Goal: Check status: Check status

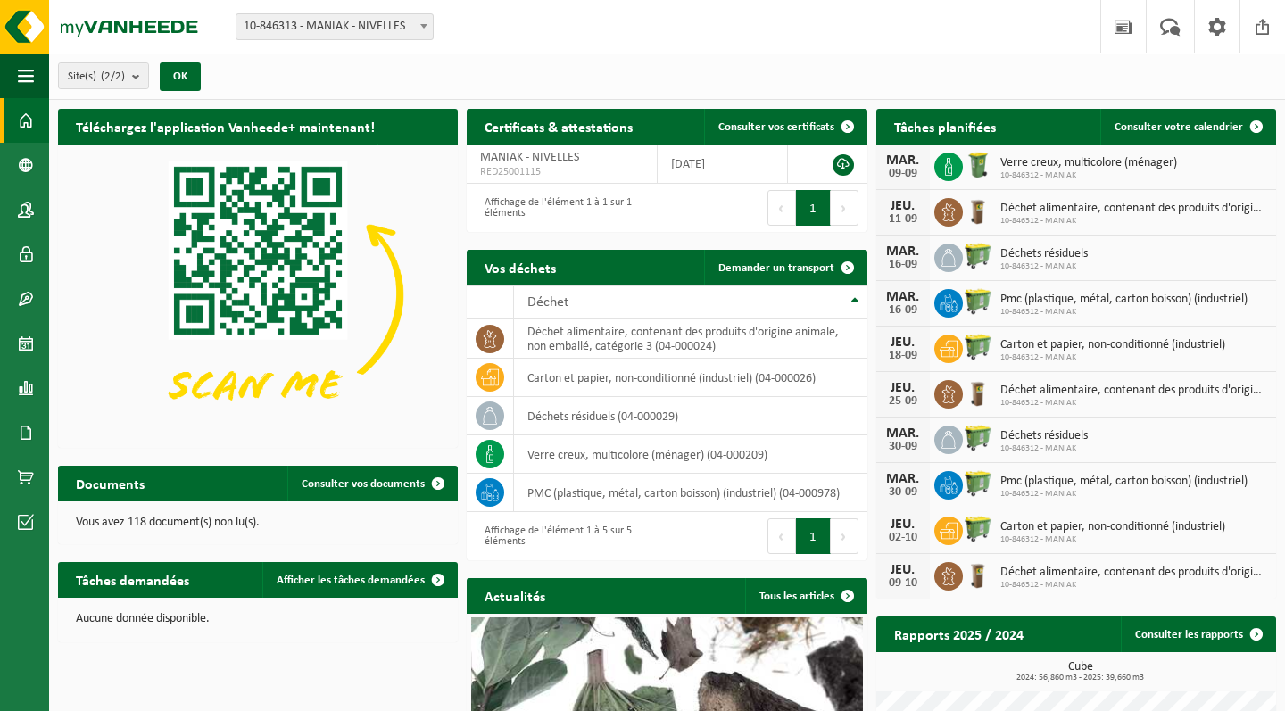
click at [899, 169] on div "09-09" at bounding box center [903, 174] width 36 height 12
click at [940, 163] on icon at bounding box center [949, 167] width 18 height 18
click at [1184, 129] on span "Consulter votre calendrier" at bounding box center [1179, 127] width 128 height 12
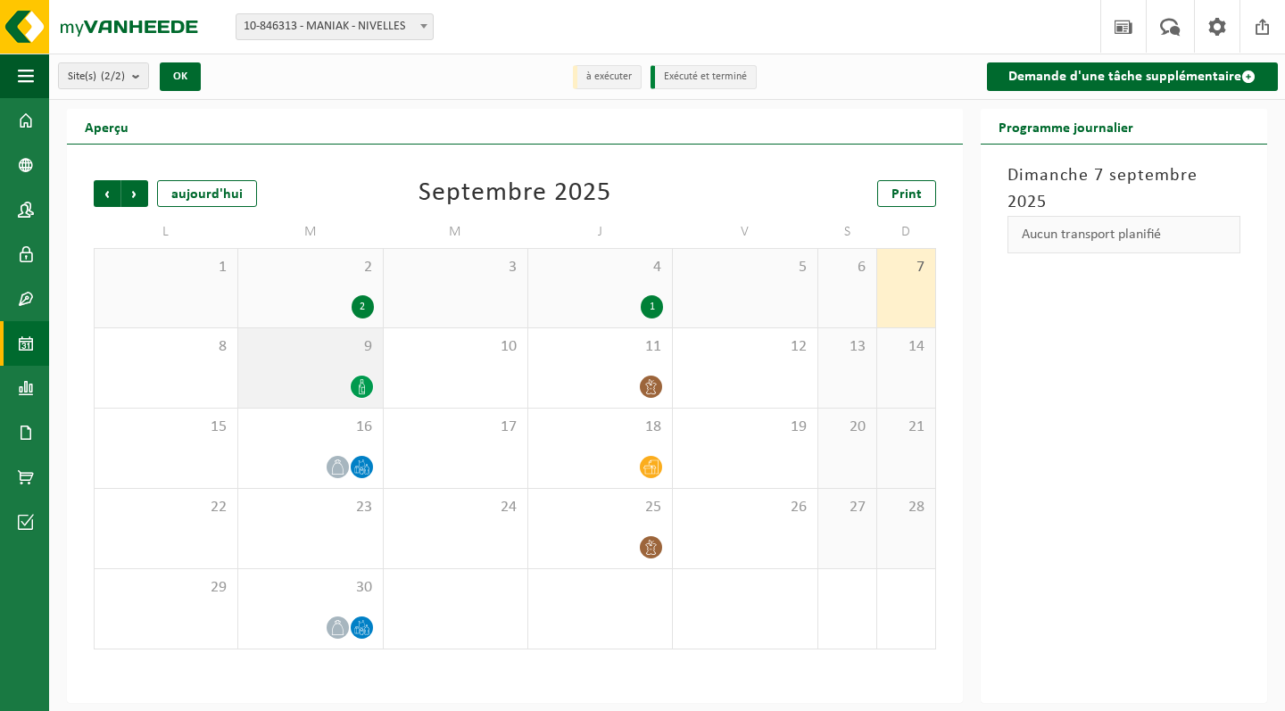
click at [361, 384] on icon at bounding box center [361, 386] width 15 height 15
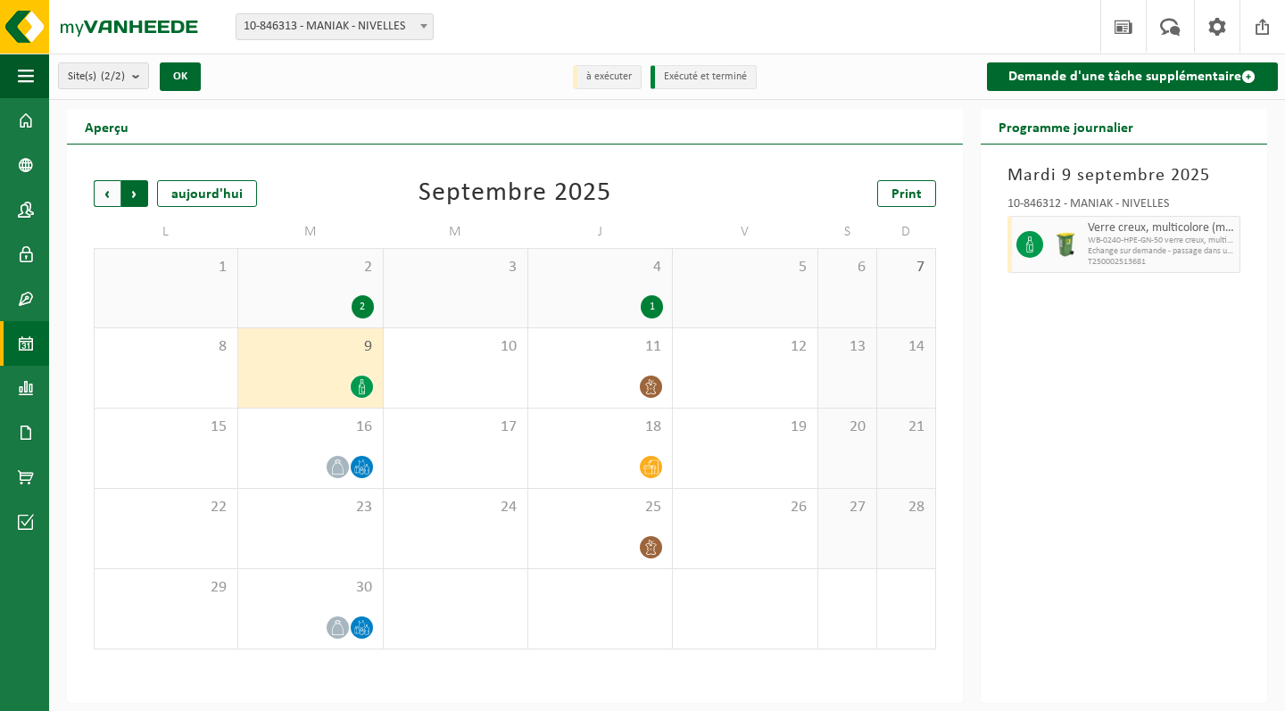
click at [106, 186] on span "Précédent" at bounding box center [107, 193] width 27 height 27
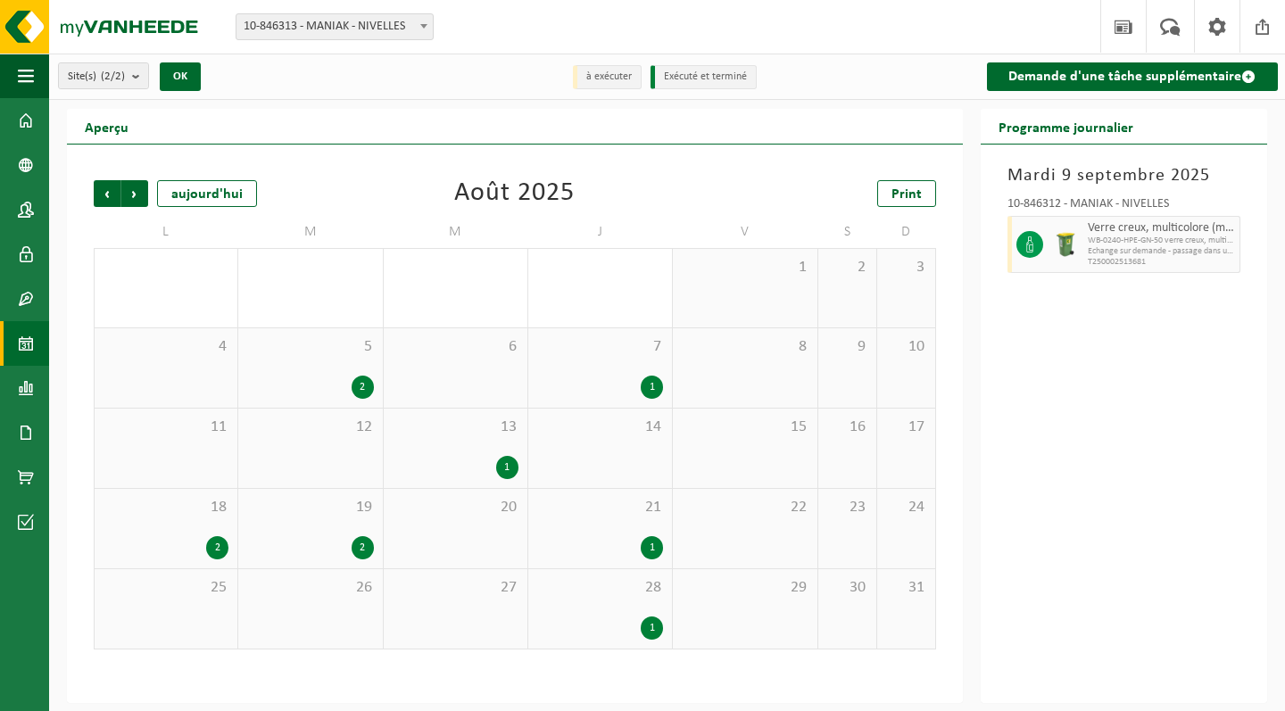
click at [652, 622] on div "1" at bounding box center [652, 628] width 22 height 23
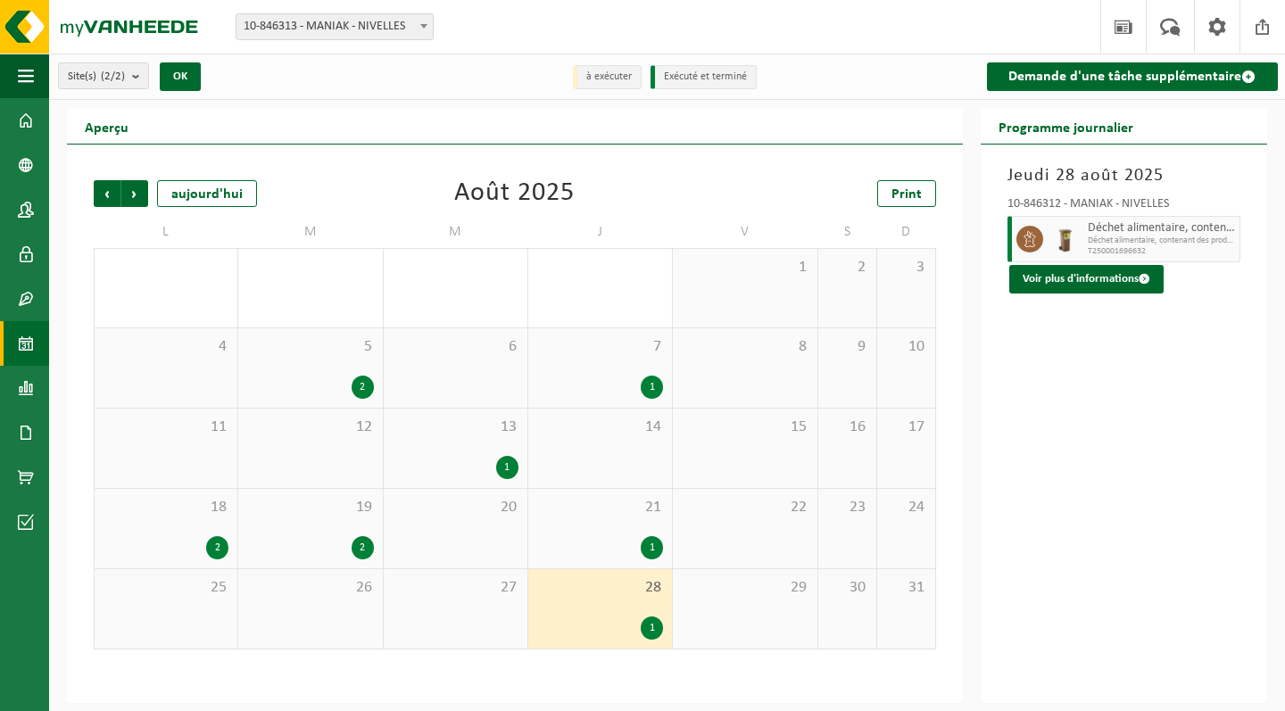
click at [364, 545] on div "2" at bounding box center [363, 547] width 22 height 23
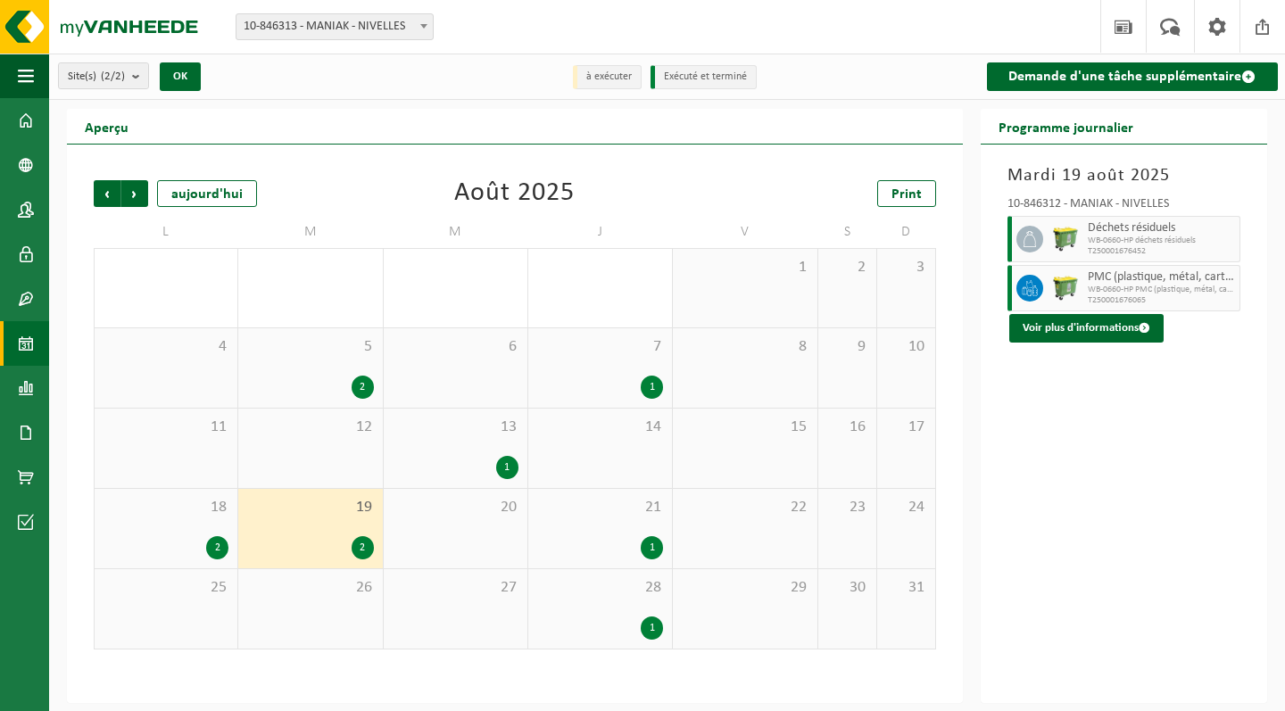
click at [642, 548] on div "1" at bounding box center [652, 547] width 22 height 23
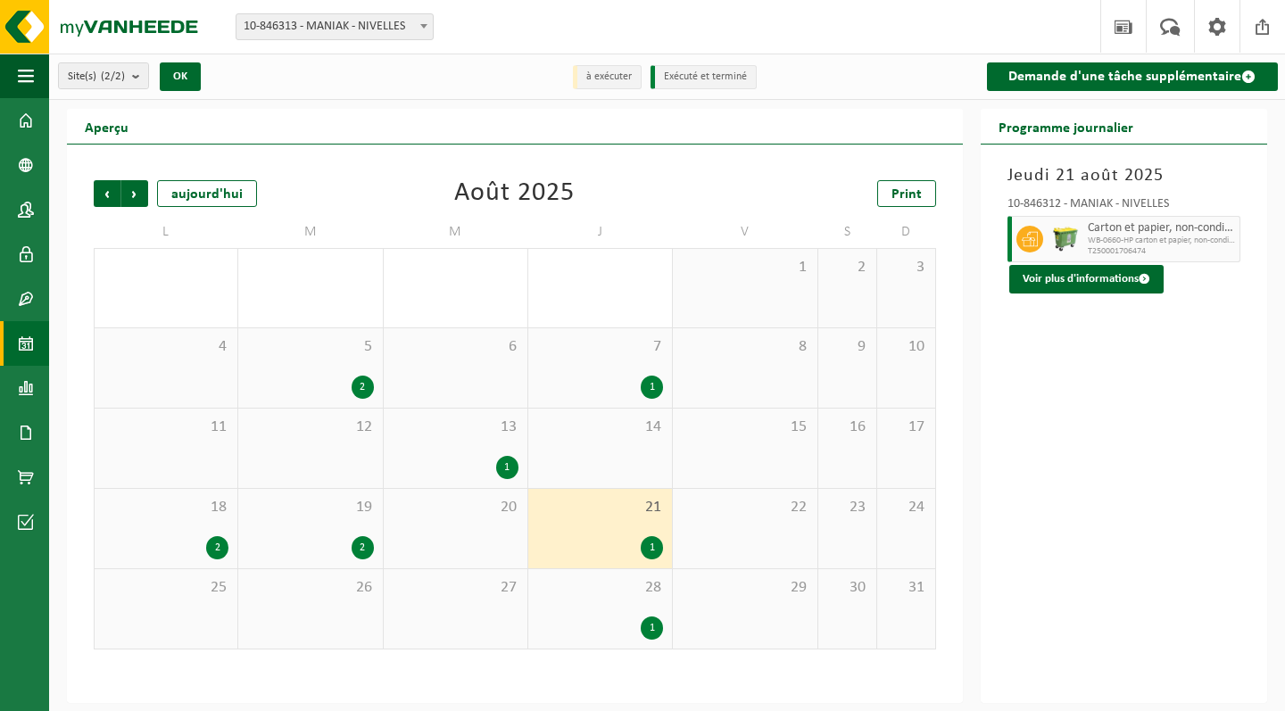
click at [499, 464] on div "1" at bounding box center [507, 467] width 22 height 23
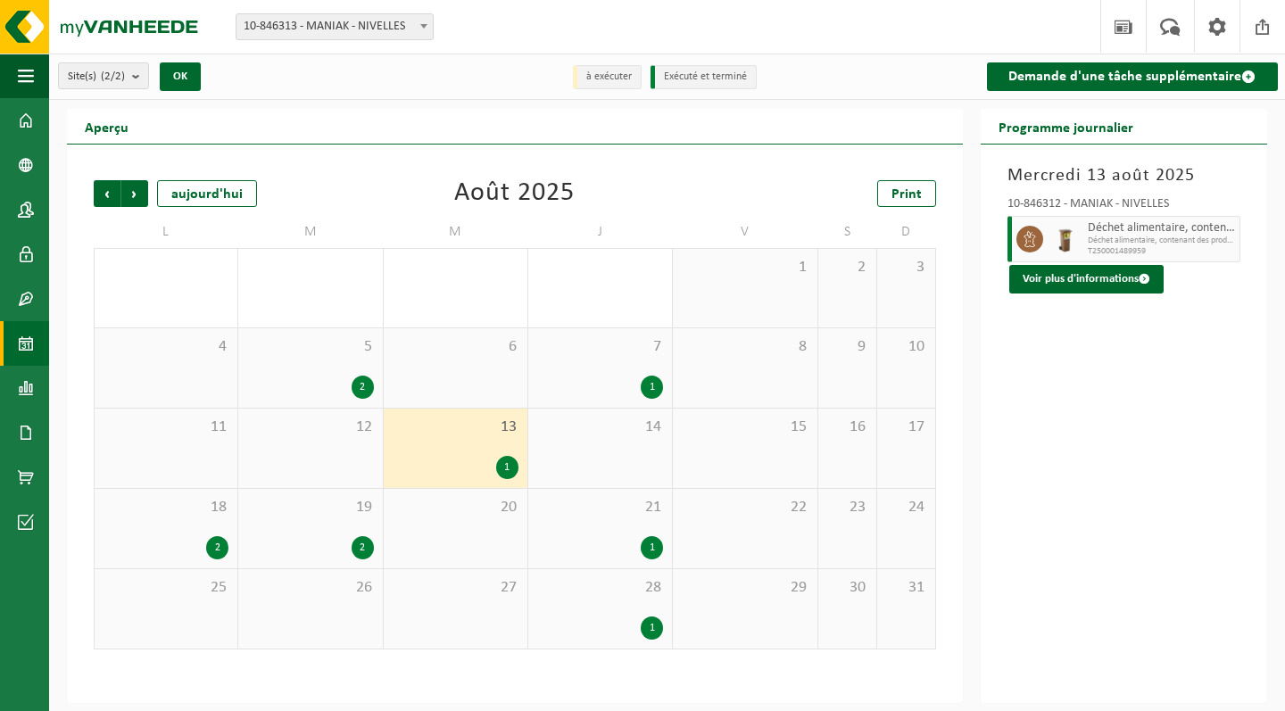
click at [653, 383] on div "1" at bounding box center [652, 387] width 22 height 23
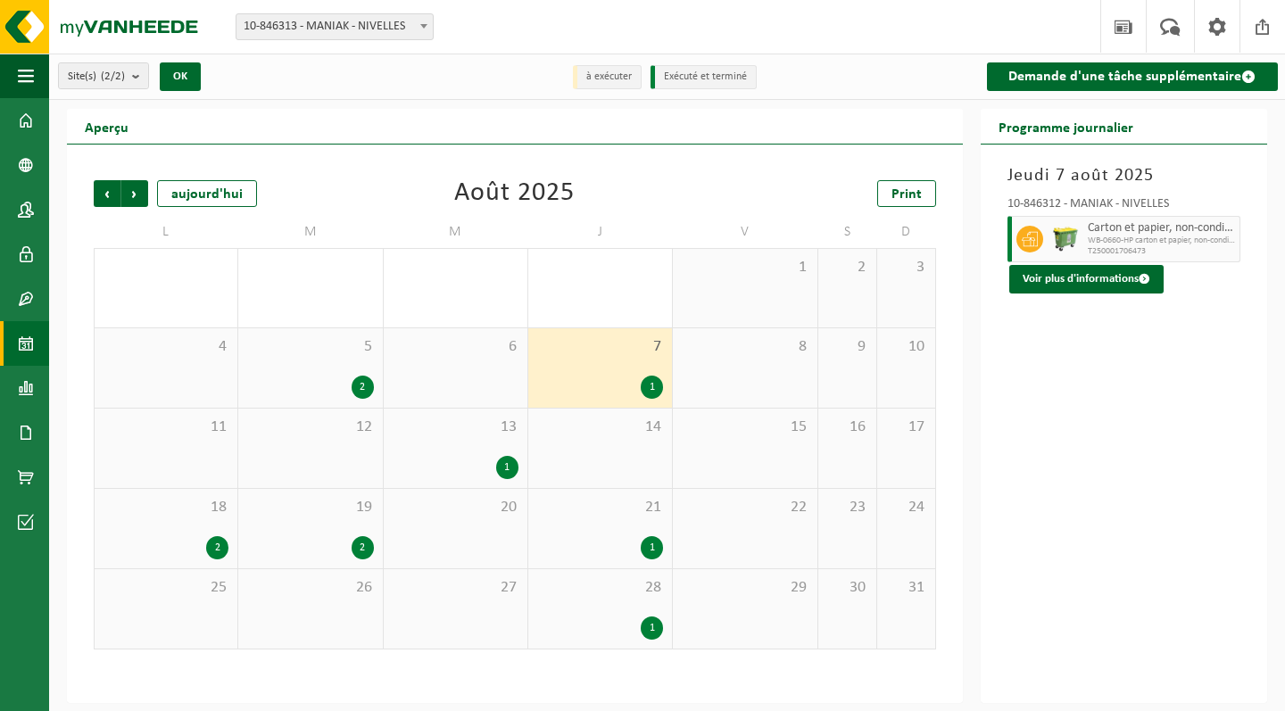
click at [359, 383] on div "2" at bounding box center [363, 387] width 22 height 23
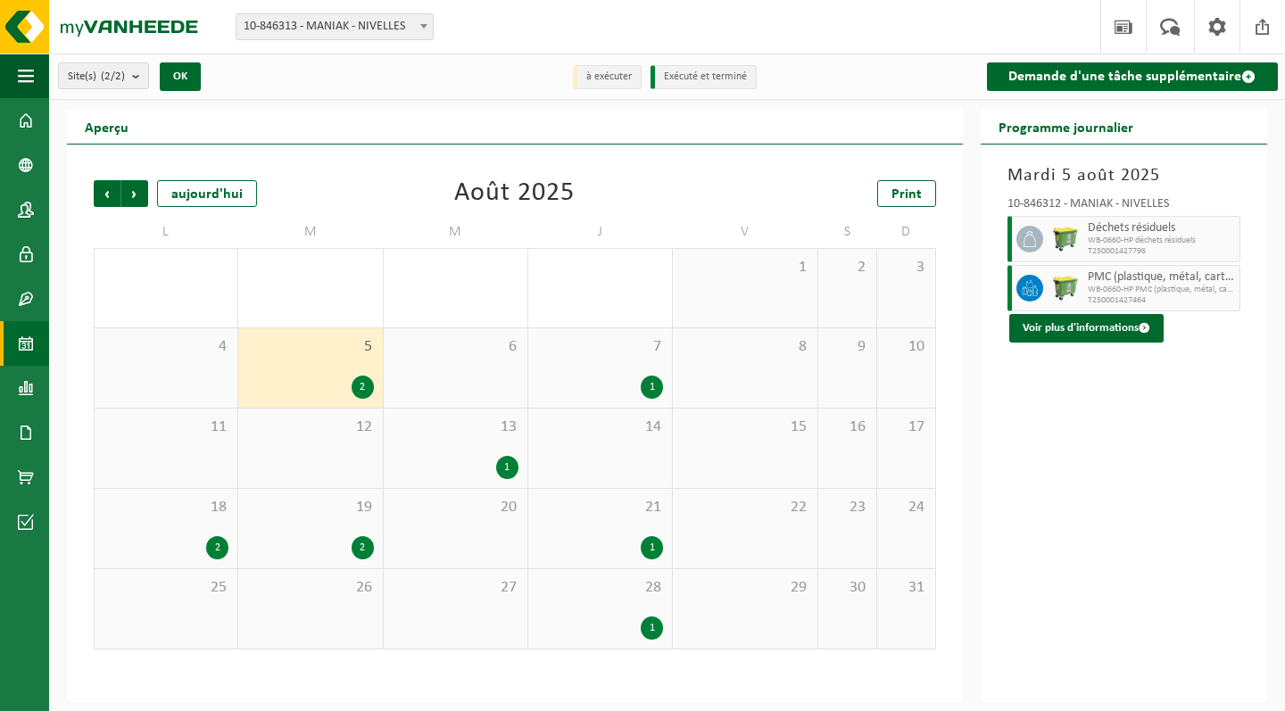
click at [223, 546] on div "2" at bounding box center [217, 547] width 22 height 23
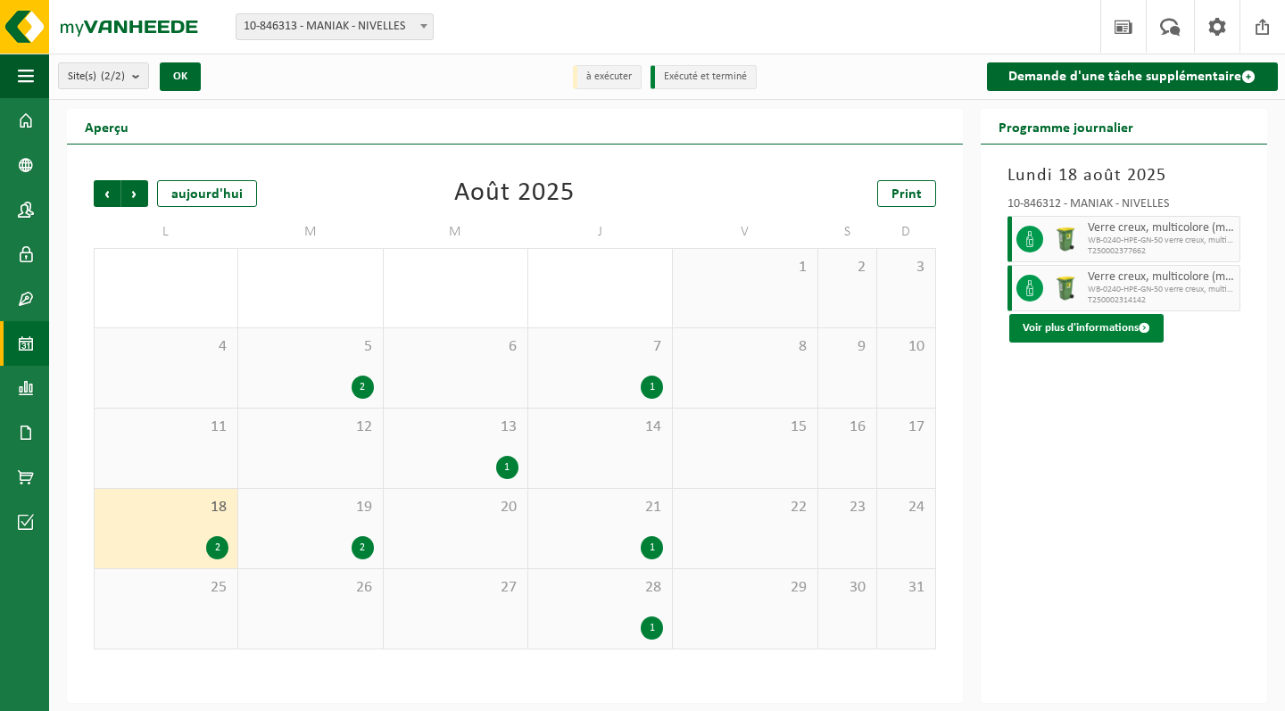
click at [1078, 332] on button "Voir plus d'informations" at bounding box center [1086, 328] width 154 height 29
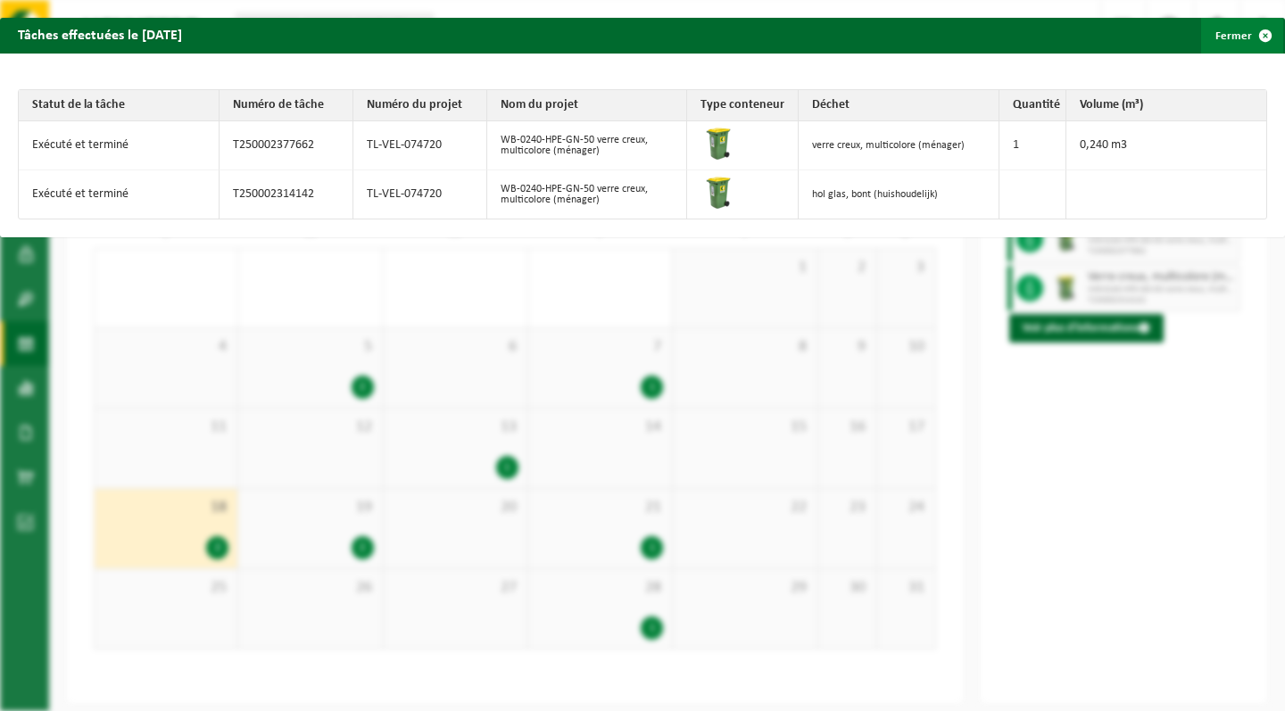
click at [1266, 38] on span "button" at bounding box center [1265, 36] width 36 height 36
